Goal: Task Accomplishment & Management: Manage account settings

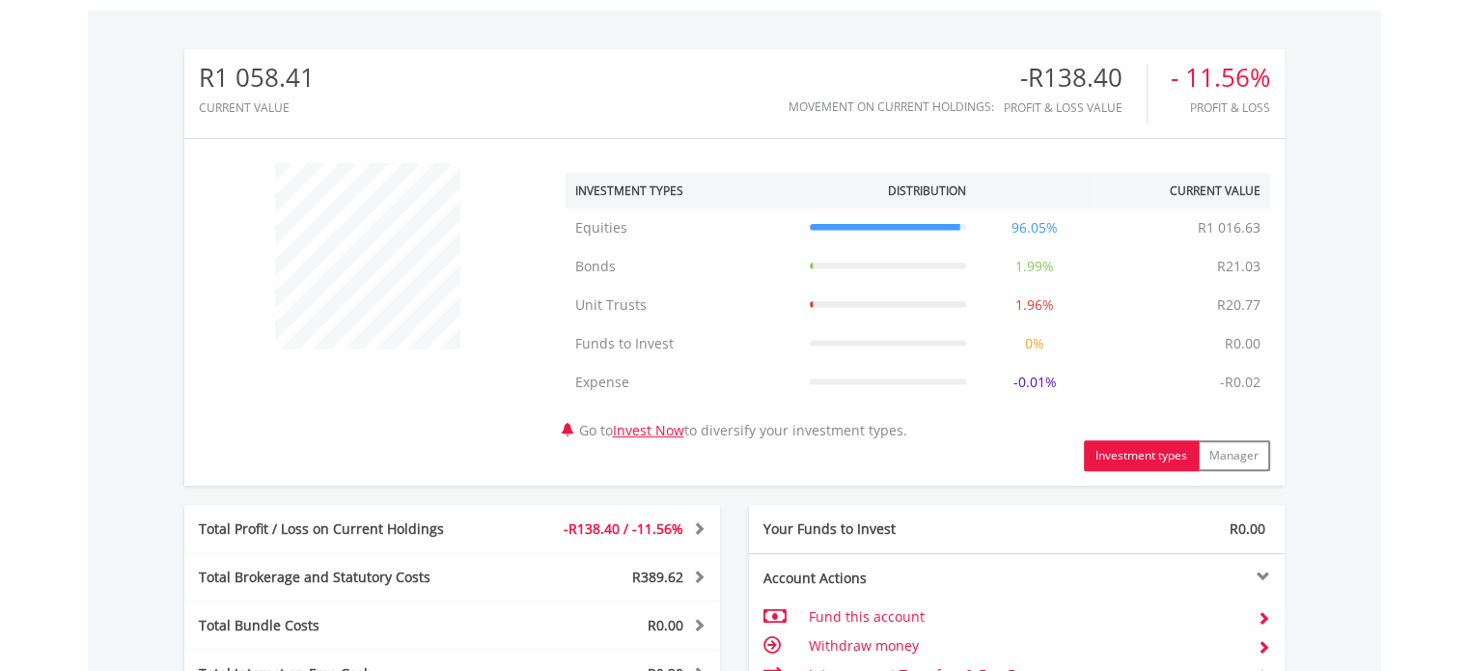
scroll to position [1075, 0]
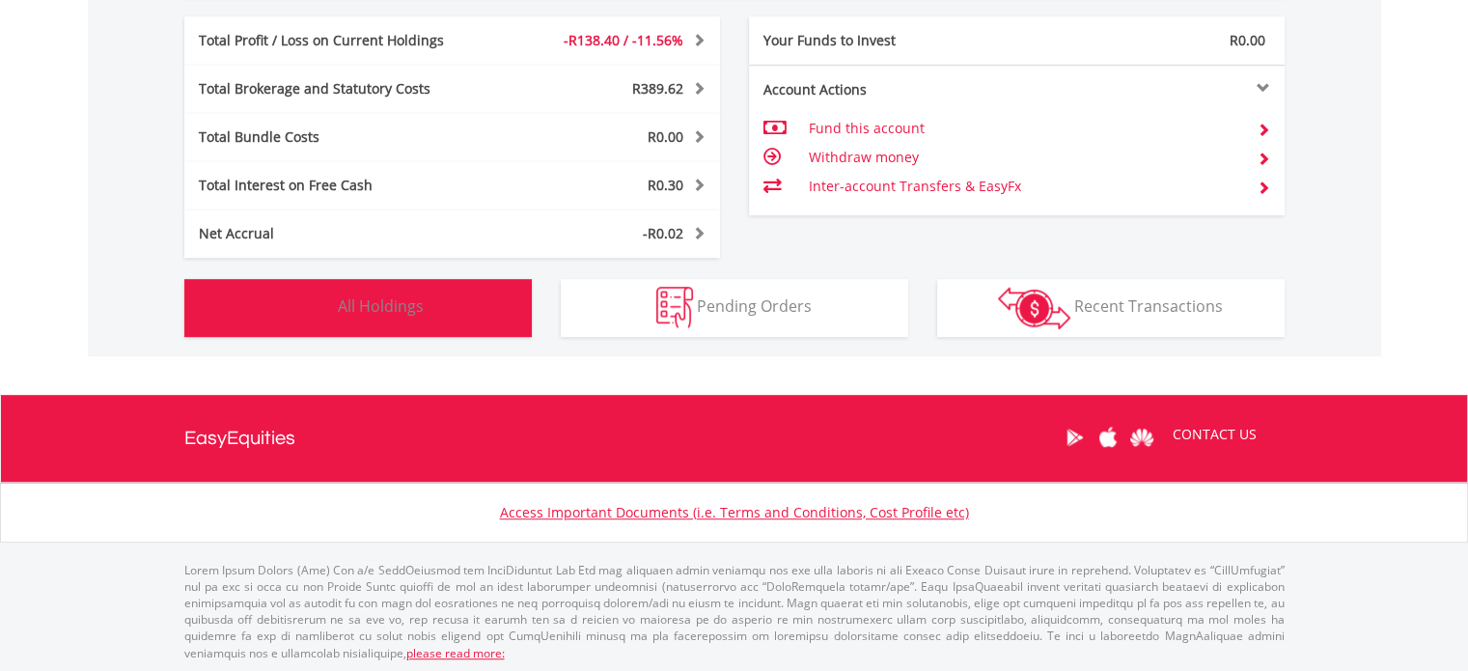
click at [455, 302] on button "Holdings All Holdings" at bounding box center [358, 308] width 348 height 58
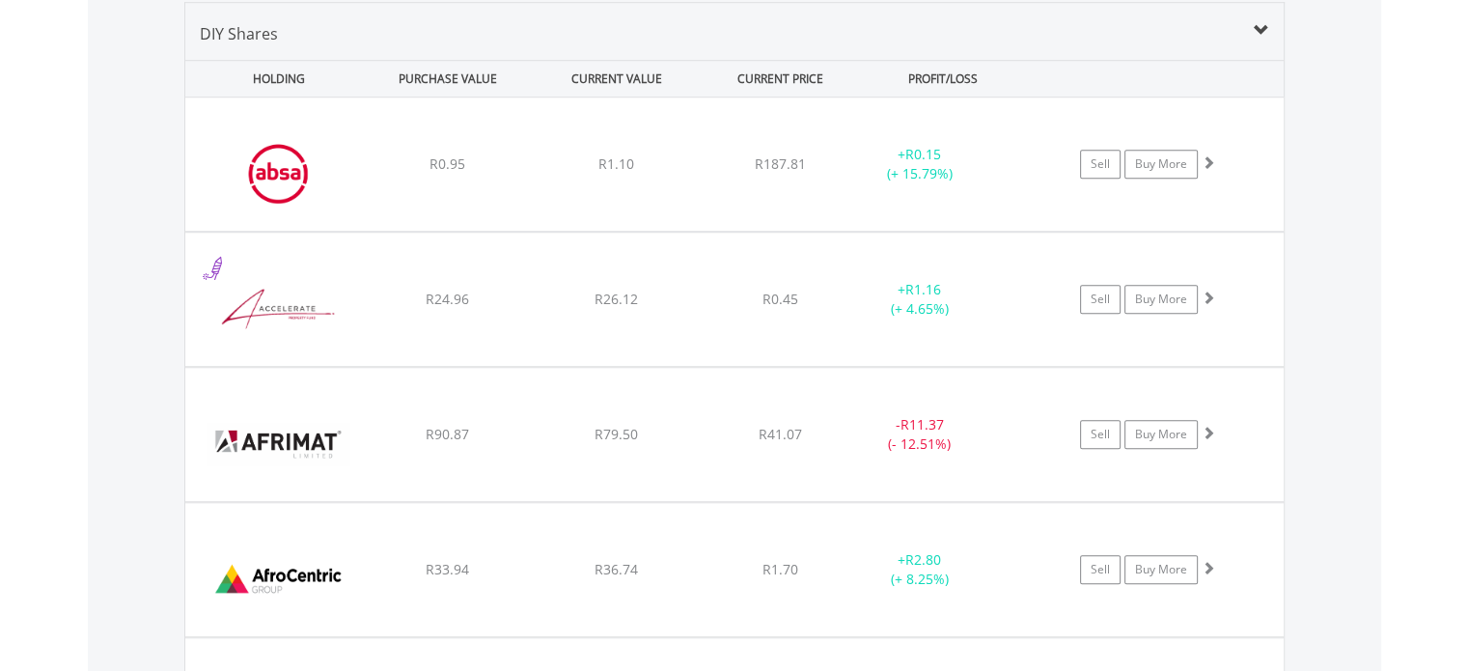
scroll to position [2055, 0]
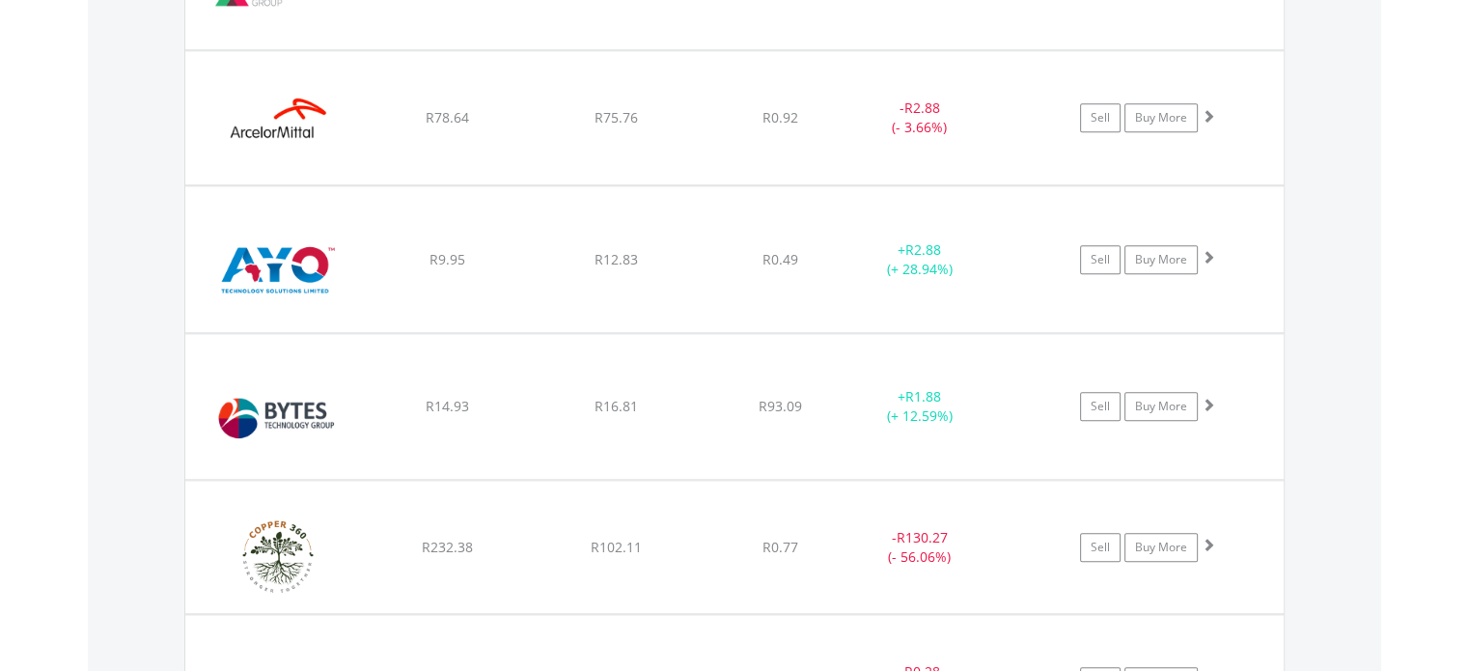
click at [1454, 445] on body "My Investments Invest Now New Listings Sell My Recurring Investments Pending Or…" at bounding box center [734, 524] width 1468 height 5158
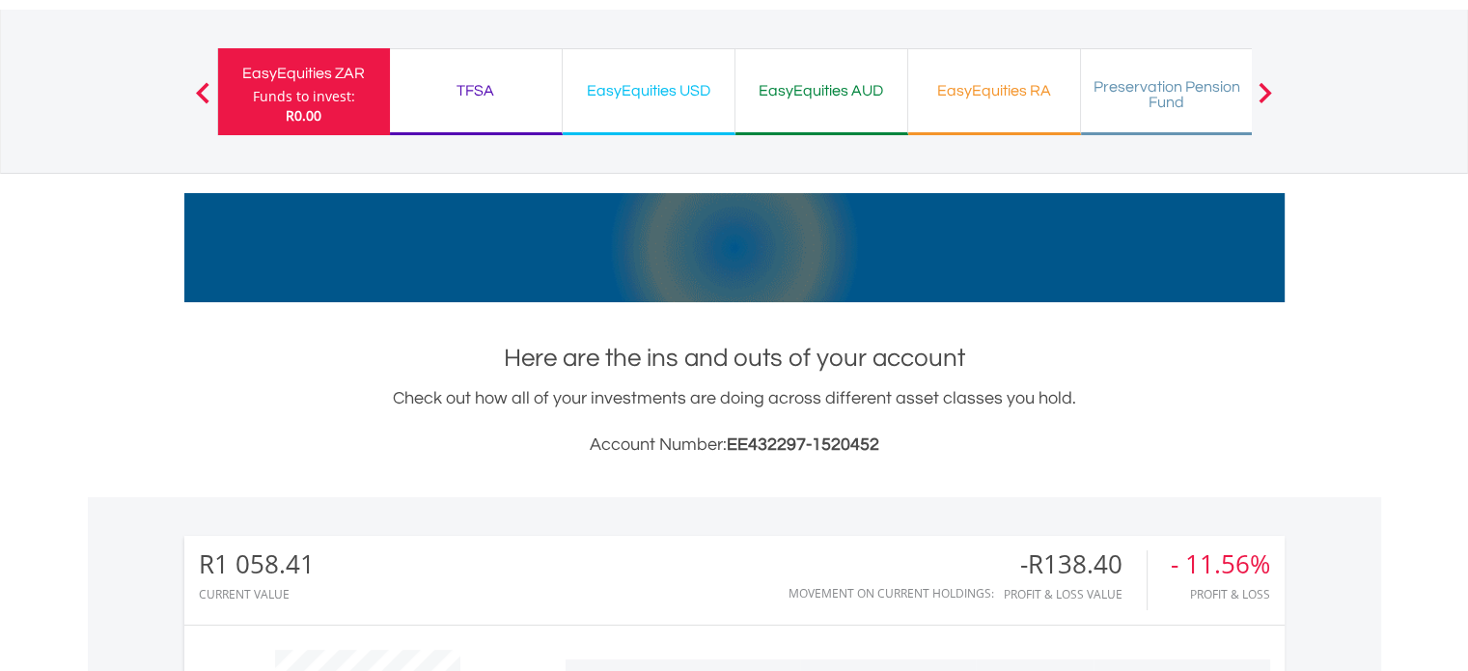
scroll to position [0, 0]
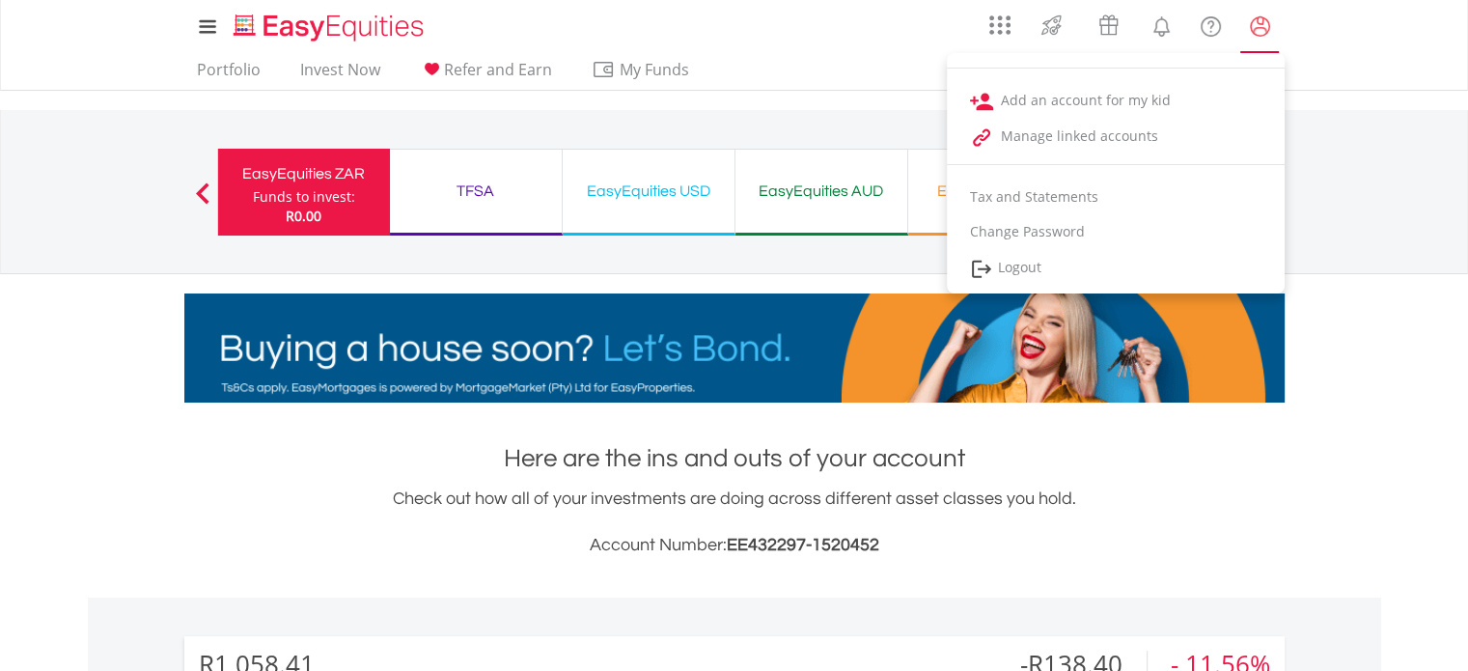
click at [1267, 22] on lord-icon "My Profile" at bounding box center [1260, 26] width 24 height 24
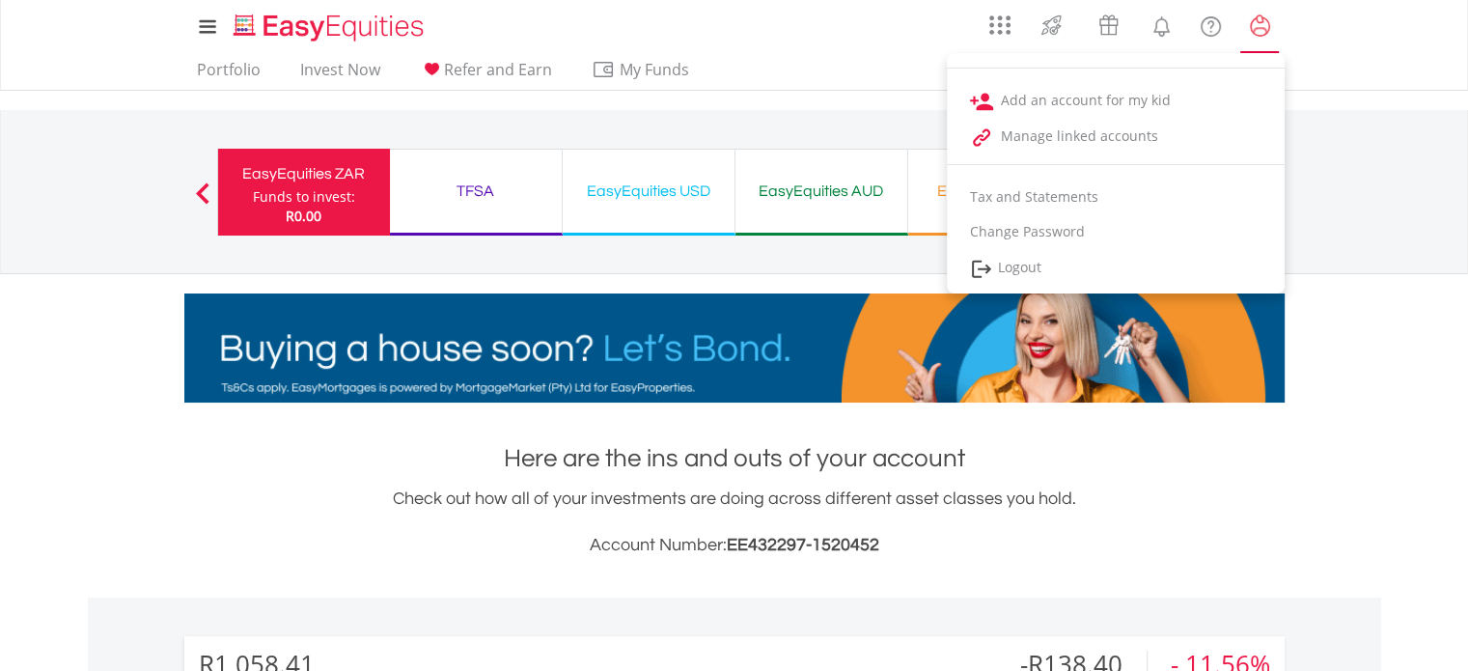
click at [1263, 34] on lord-icon "My Profile" at bounding box center [1260, 26] width 24 height 24
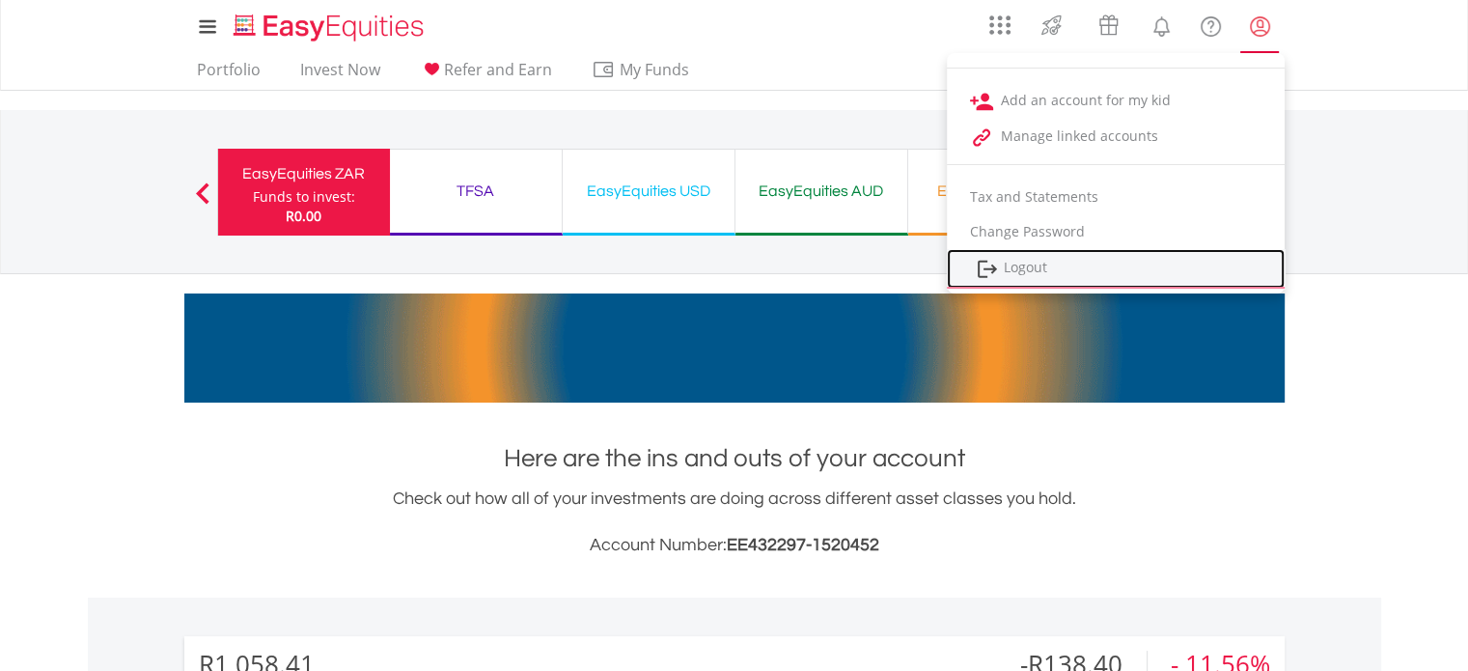
click at [1041, 271] on link "Logout" at bounding box center [1116, 269] width 338 height 40
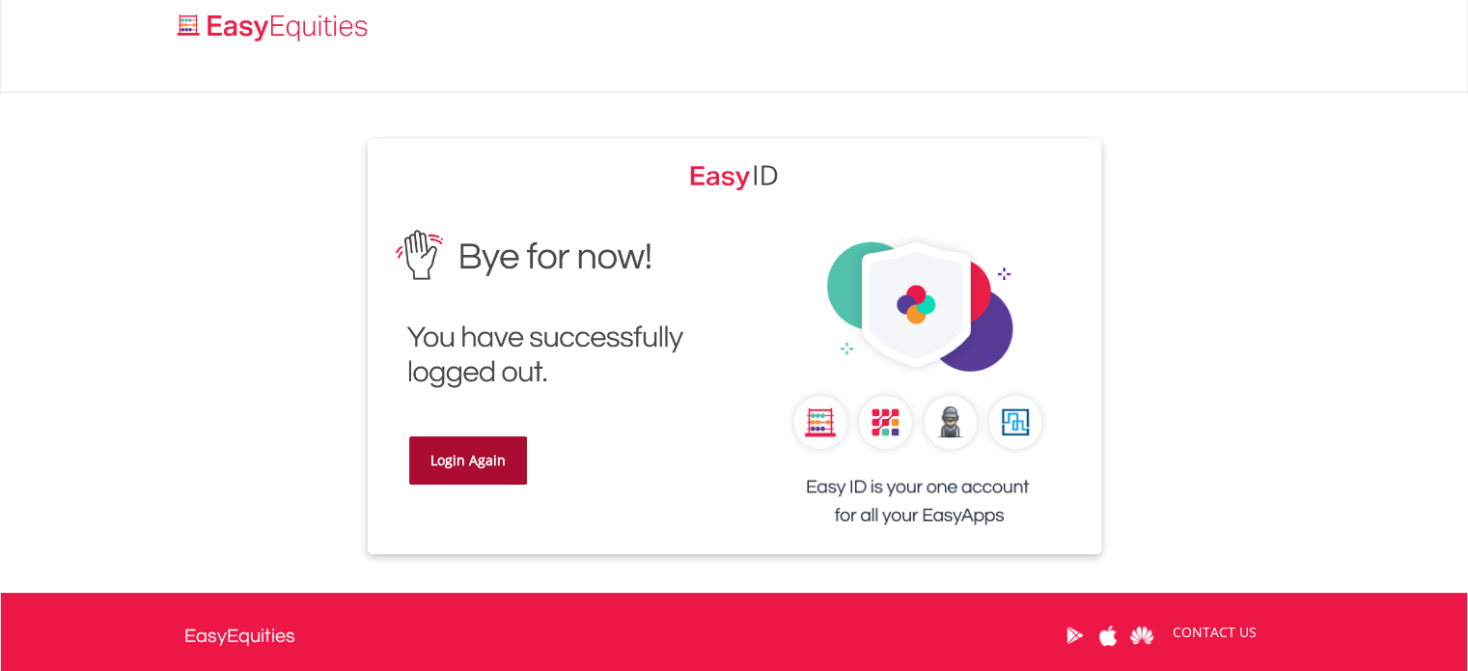
click at [487, 445] on link "Login Again" at bounding box center [468, 460] width 118 height 48
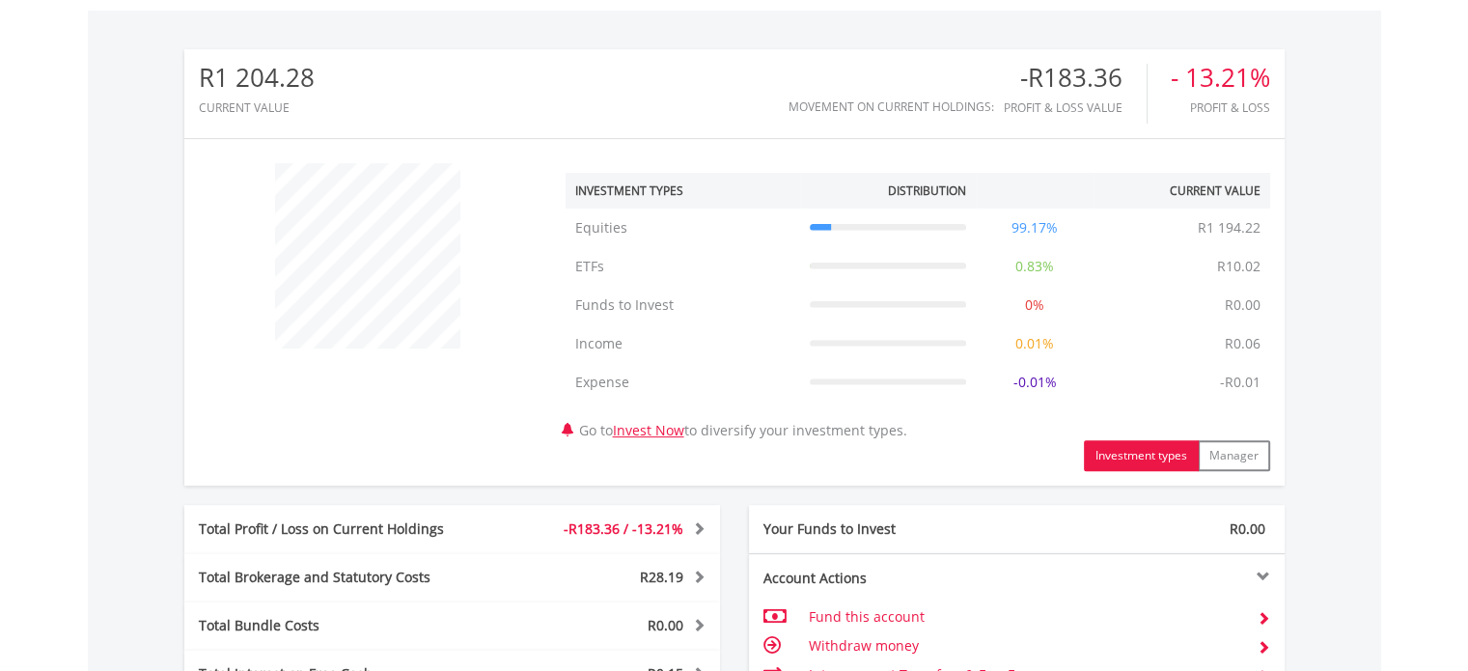
scroll to position [185, 367]
click at [457, 420] on div "﻿ Investment Types Distribution Current Value Show All Equities Equities R1 194…" at bounding box center [734, 313] width 1101 height 318
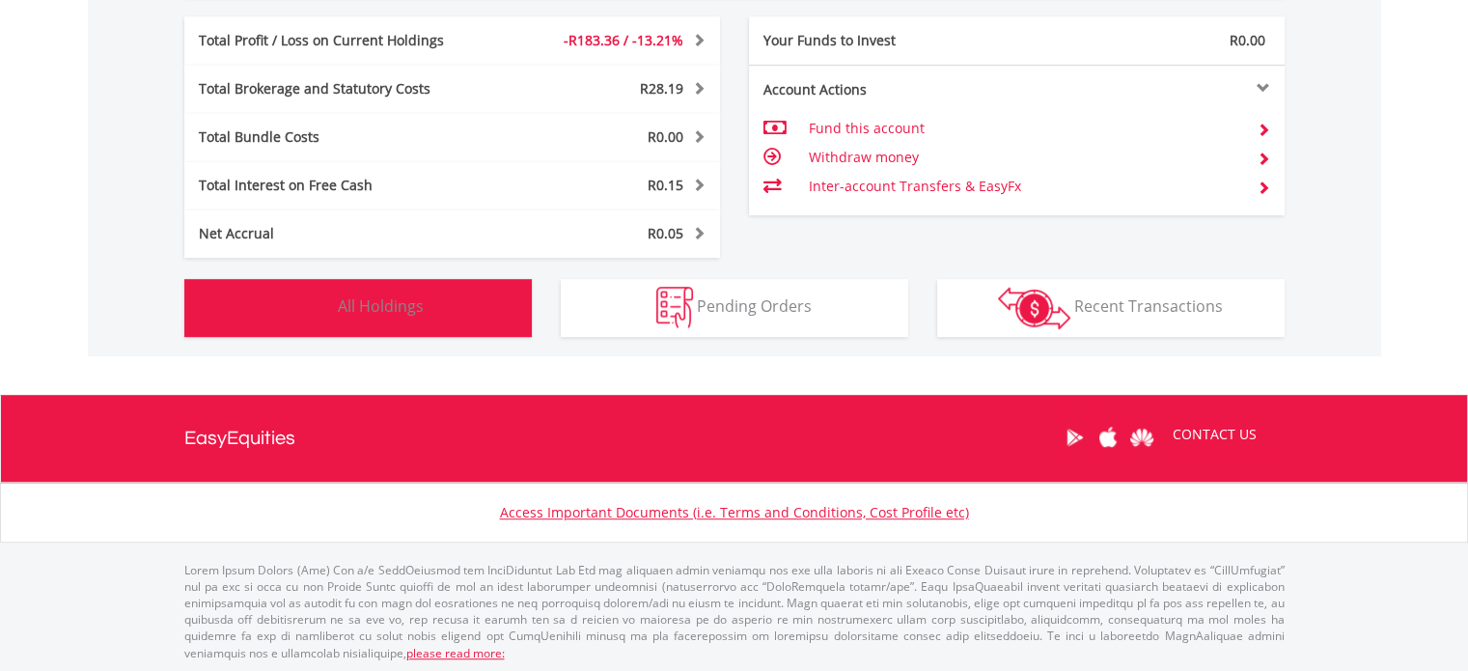
click at [430, 304] on button "Holdings All Holdings" at bounding box center [358, 308] width 348 height 58
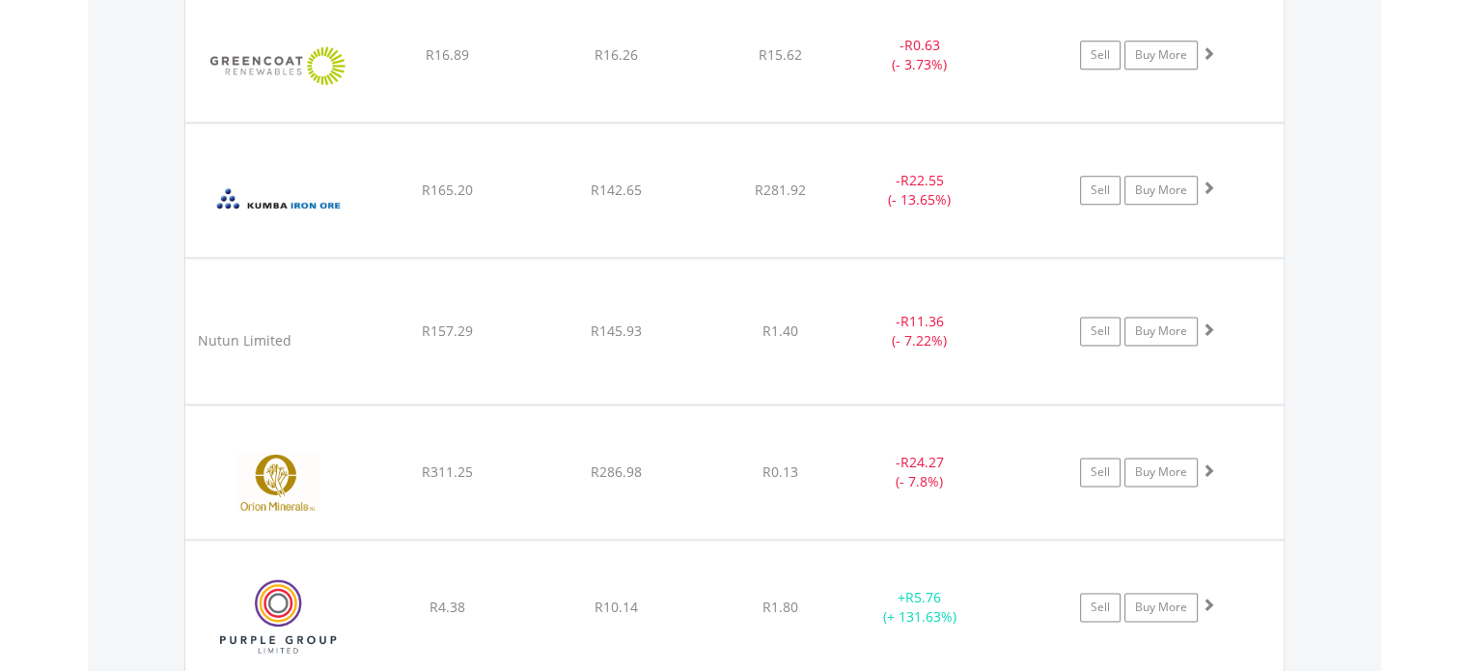
scroll to position [1934, 0]
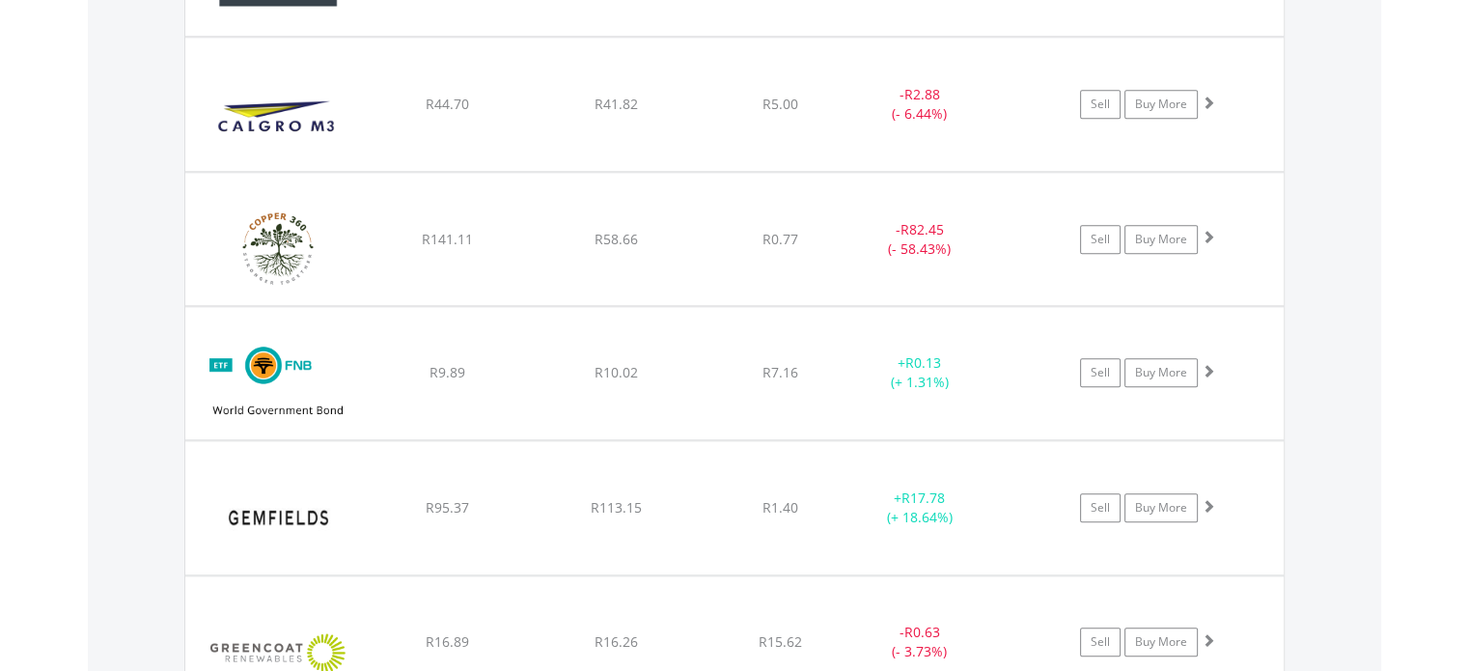
click at [1466, 462] on body "My Investments Invest Now New Listings Sell My Recurring Investments Pending Or…" at bounding box center [734, 262] width 1468 height 4392
